Goal: Task Accomplishment & Management: Manage account settings

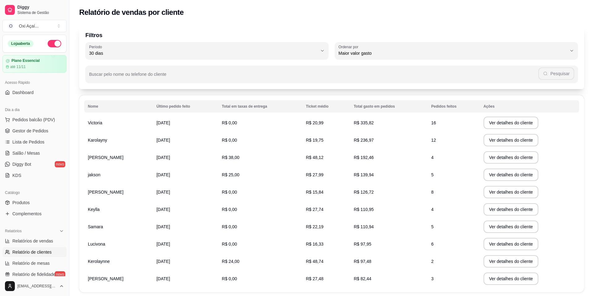
select select "30"
select select "HIGHEST_TOTAL_SPENT_WITH_ORDERS"
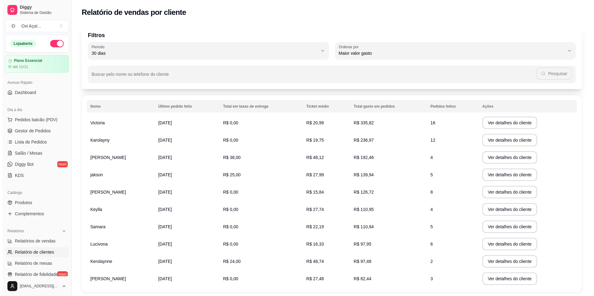
scroll to position [62, 0]
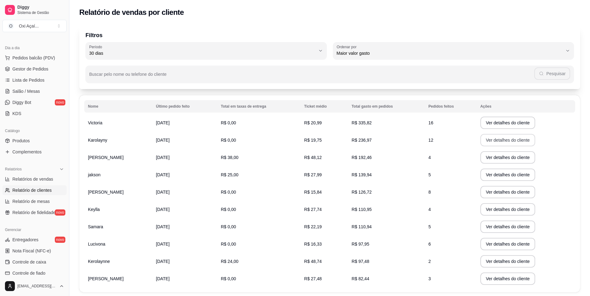
click at [507, 144] on button "Ver detalhes do cliente" at bounding box center [507, 140] width 55 height 12
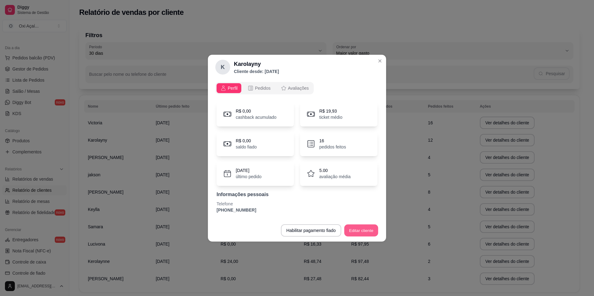
click at [368, 232] on button "Editar cliente" at bounding box center [362, 230] width 34 height 12
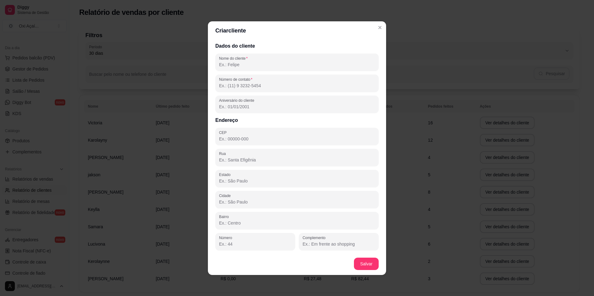
click at [239, 86] on input "Número de contato" at bounding box center [297, 86] width 156 height 6
type input "[PHONE_NUMBER]"
click at [364, 267] on button "Salvar" at bounding box center [366, 264] width 25 height 12
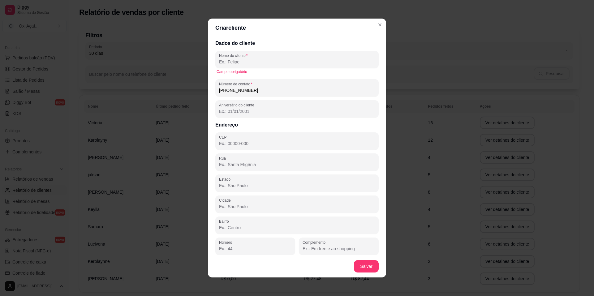
click at [252, 62] on input "Nome do cliente" at bounding box center [297, 62] width 156 height 6
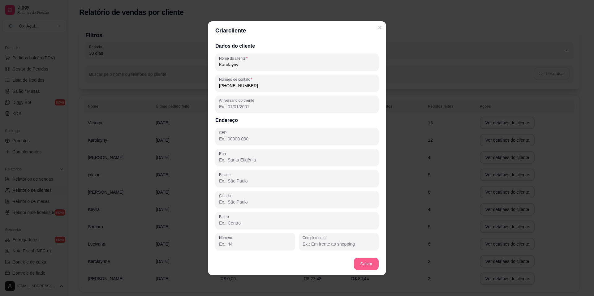
type input "Karolayny"
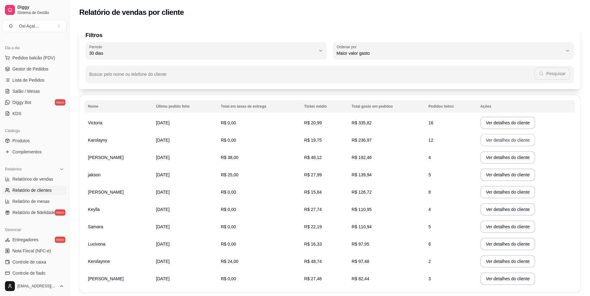
click at [493, 144] on button "Ver detalhes do cliente" at bounding box center [507, 140] width 55 height 12
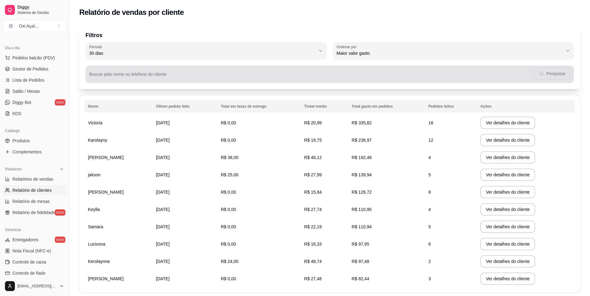
click at [166, 81] on div "Buscar pelo nome ou telefone do cliente Pesquisar" at bounding box center [329, 74] width 488 height 17
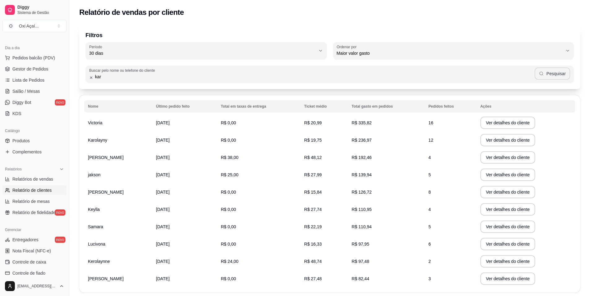
type input "kar"
click at [561, 76] on button "Pesquisar" at bounding box center [552, 74] width 36 height 12
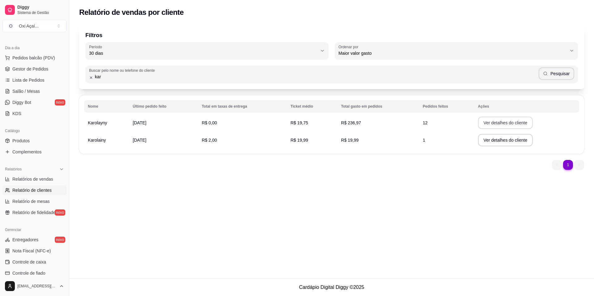
click at [519, 123] on button "Ver detalhes do cliente" at bounding box center [505, 123] width 55 height 12
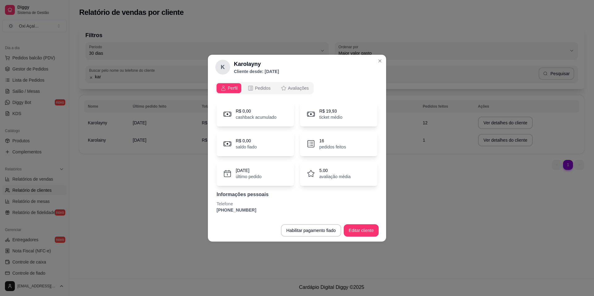
click at [221, 211] on p "[PHONE_NUMBER]" at bounding box center [297, 210] width 161 height 6
click at [266, 89] on span "Pedidos" at bounding box center [263, 88] width 16 height 6
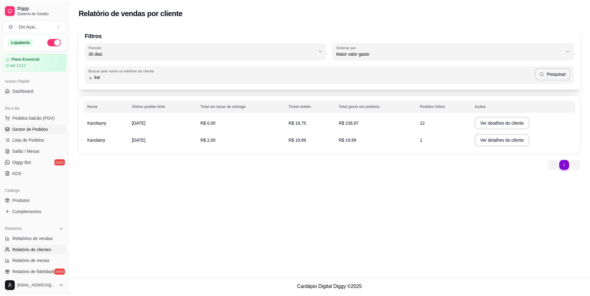
scroll to position [0, 0]
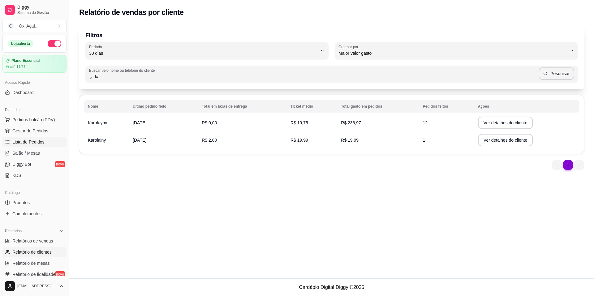
click at [24, 140] on span "Lista de Pedidos" at bounding box center [28, 142] width 32 height 6
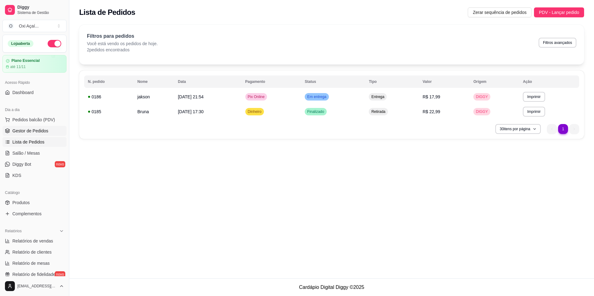
click at [22, 132] on span "Gestor de Pedidos" at bounding box center [30, 131] width 36 height 6
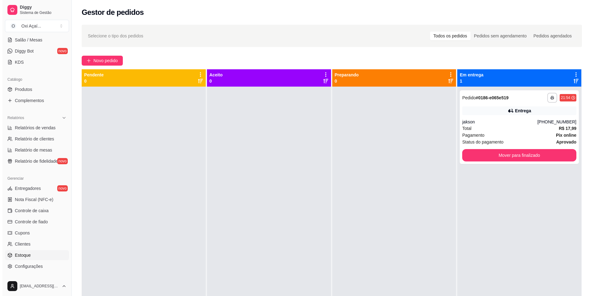
scroll to position [118, 0]
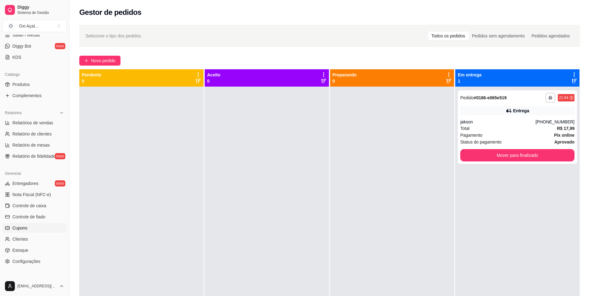
click at [35, 227] on link "Cupons" at bounding box center [34, 228] width 64 height 10
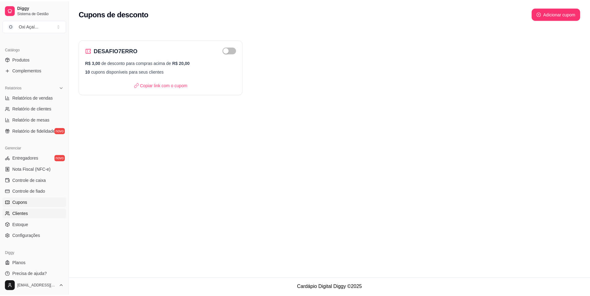
scroll to position [149, 0]
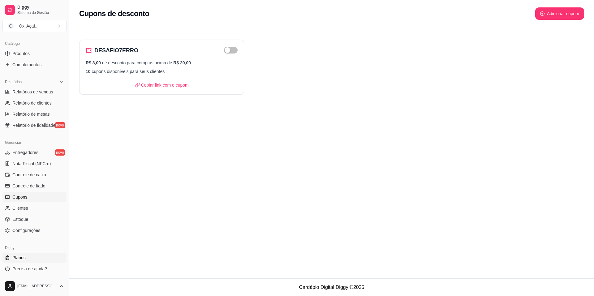
click at [33, 259] on link "Planos" at bounding box center [34, 258] width 64 height 10
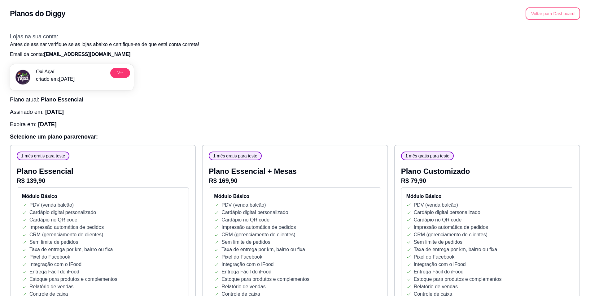
click at [553, 15] on button "Voltar para Dashboard" at bounding box center [552, 13] width 54 height 12
